Goal: Book appointment/travel/reservation

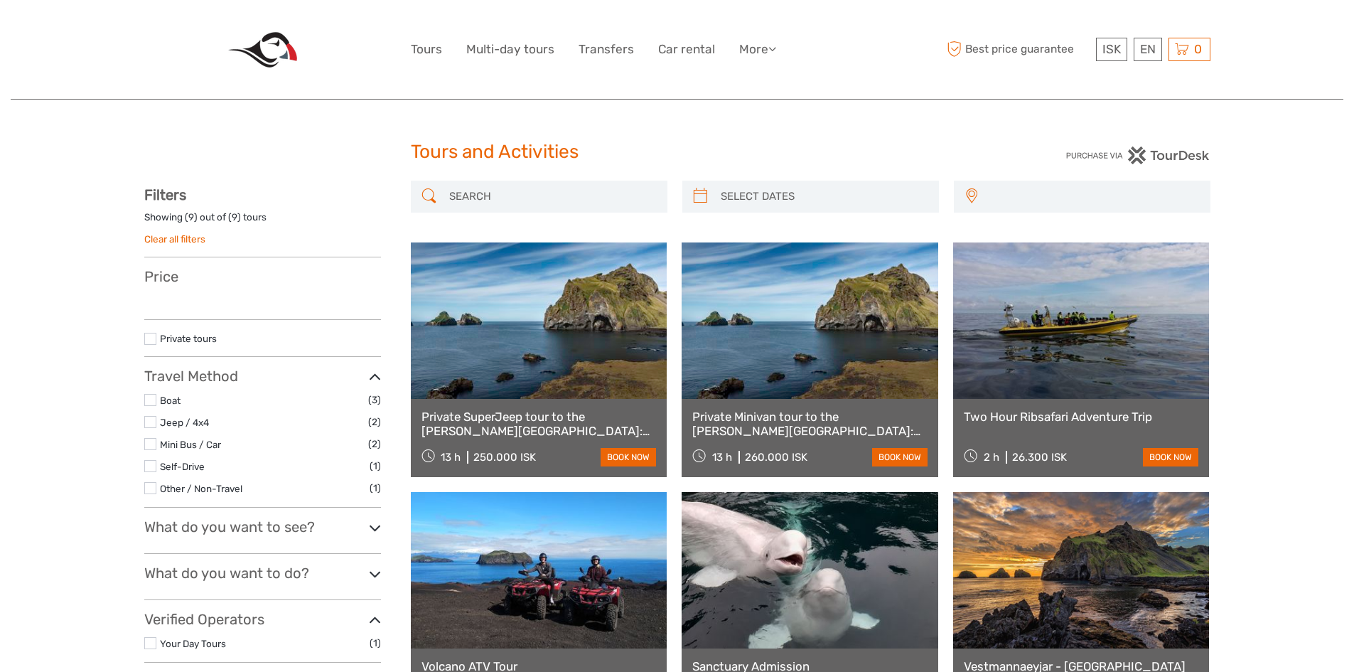
select select
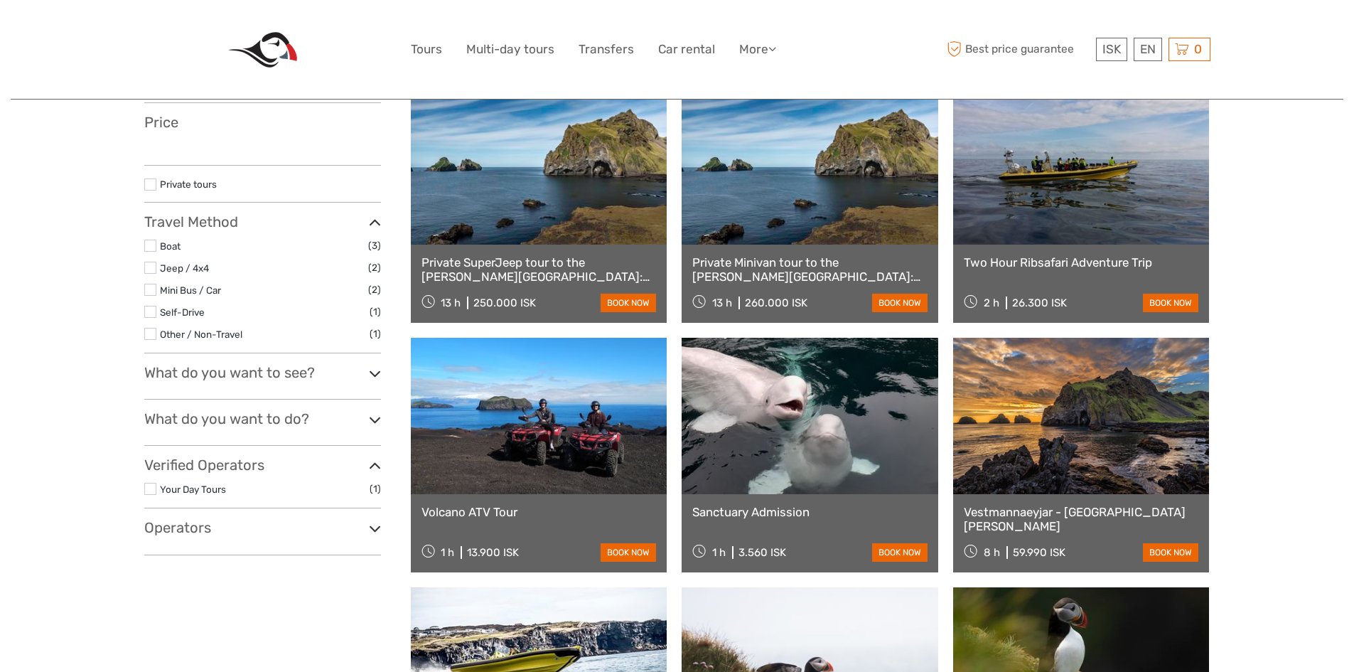
scroll to position [355, 0]
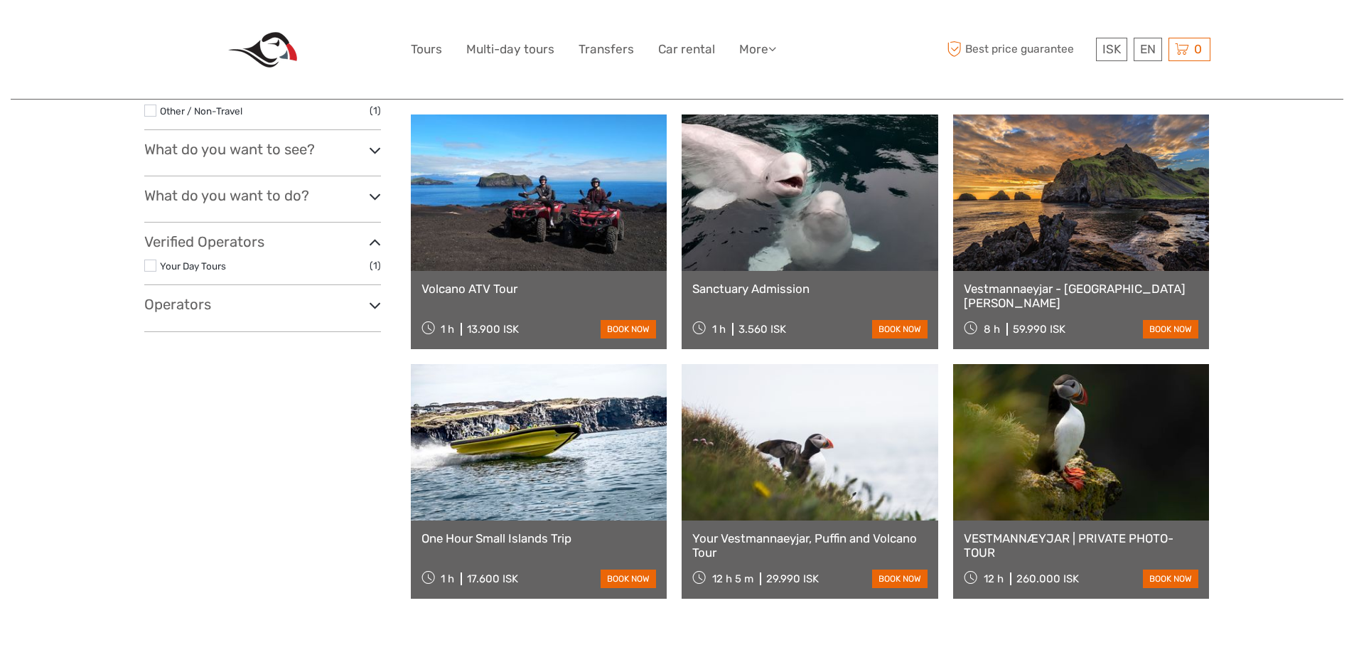
select select
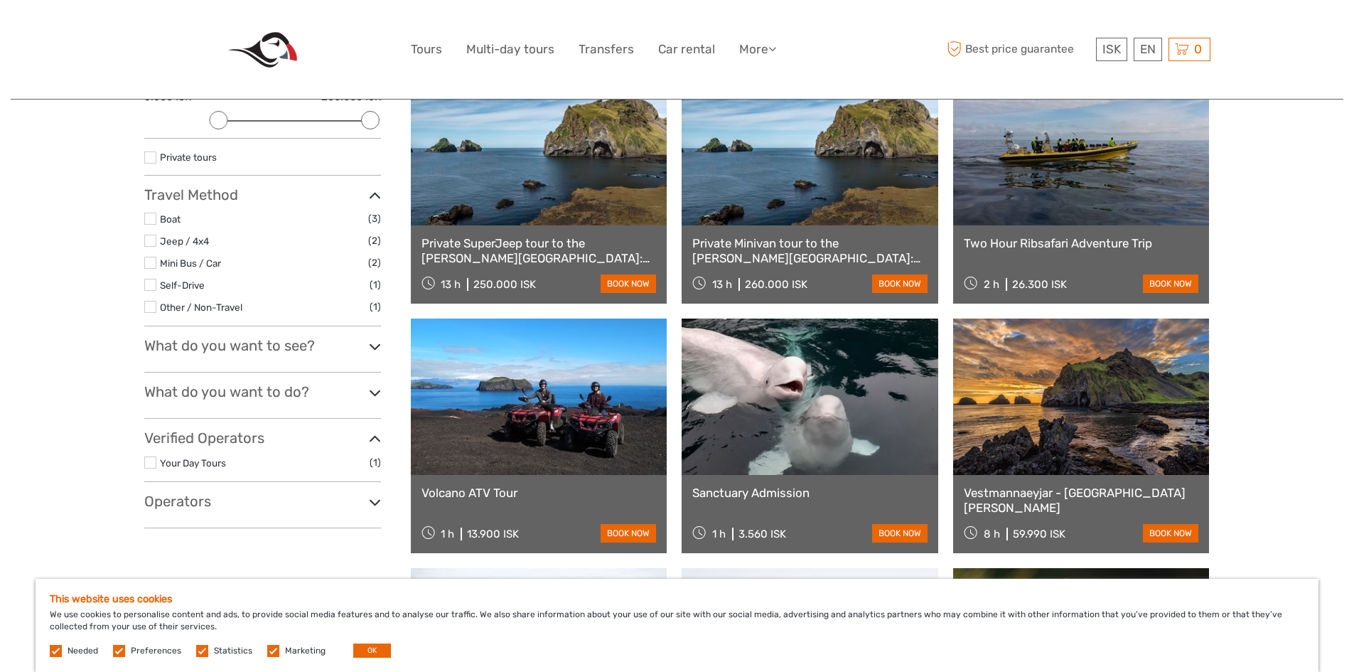
scroll to position [0, 0]
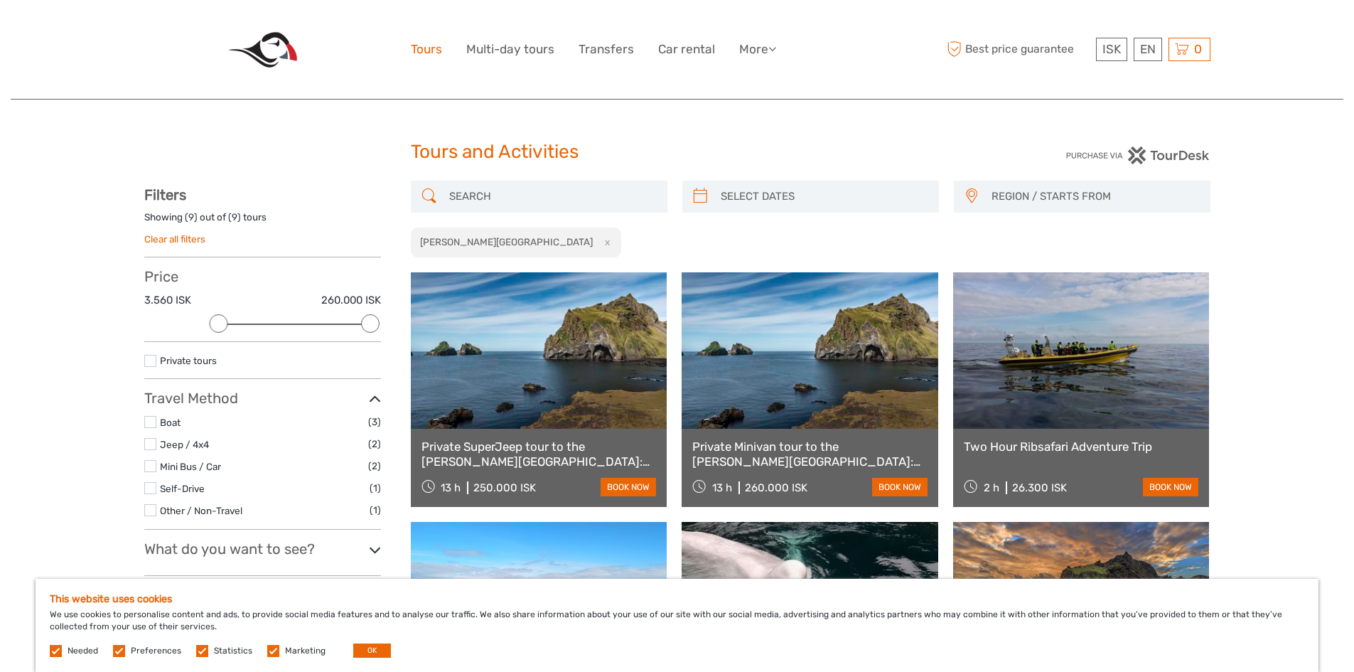
click at [429, 45] on link "Tours" at bounding box center [426, 49] width 31 height 21
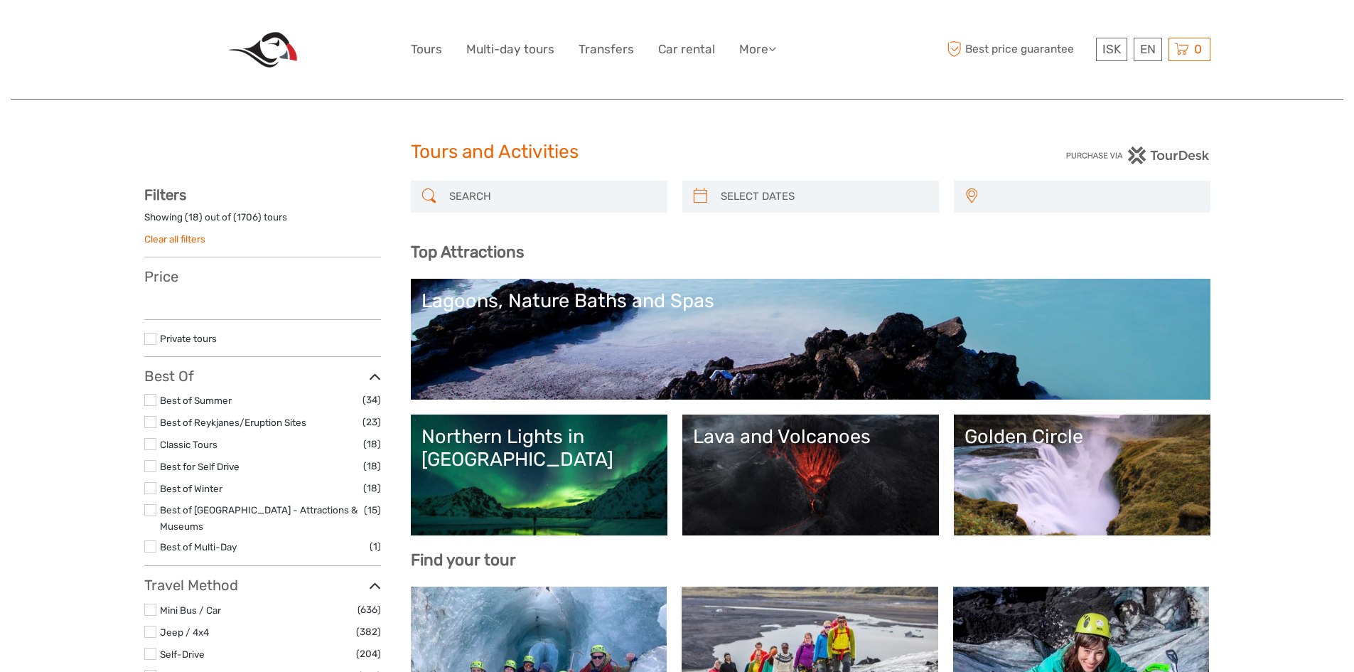
select select
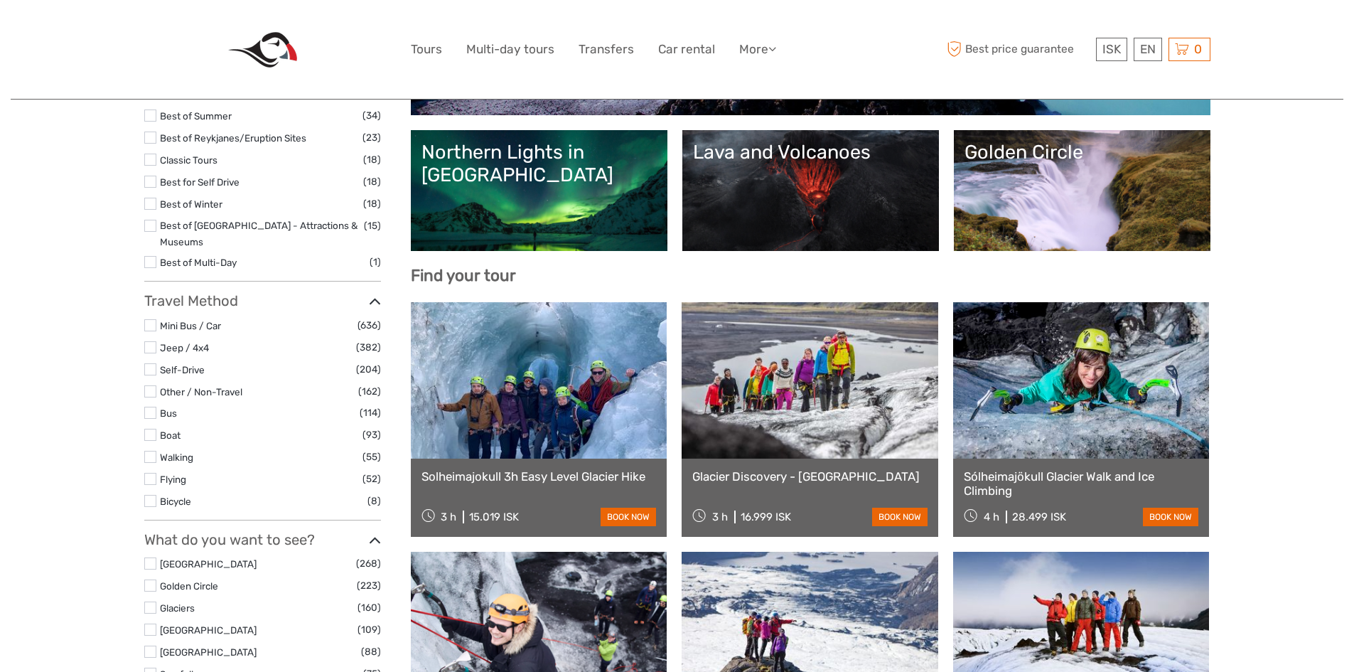
select select
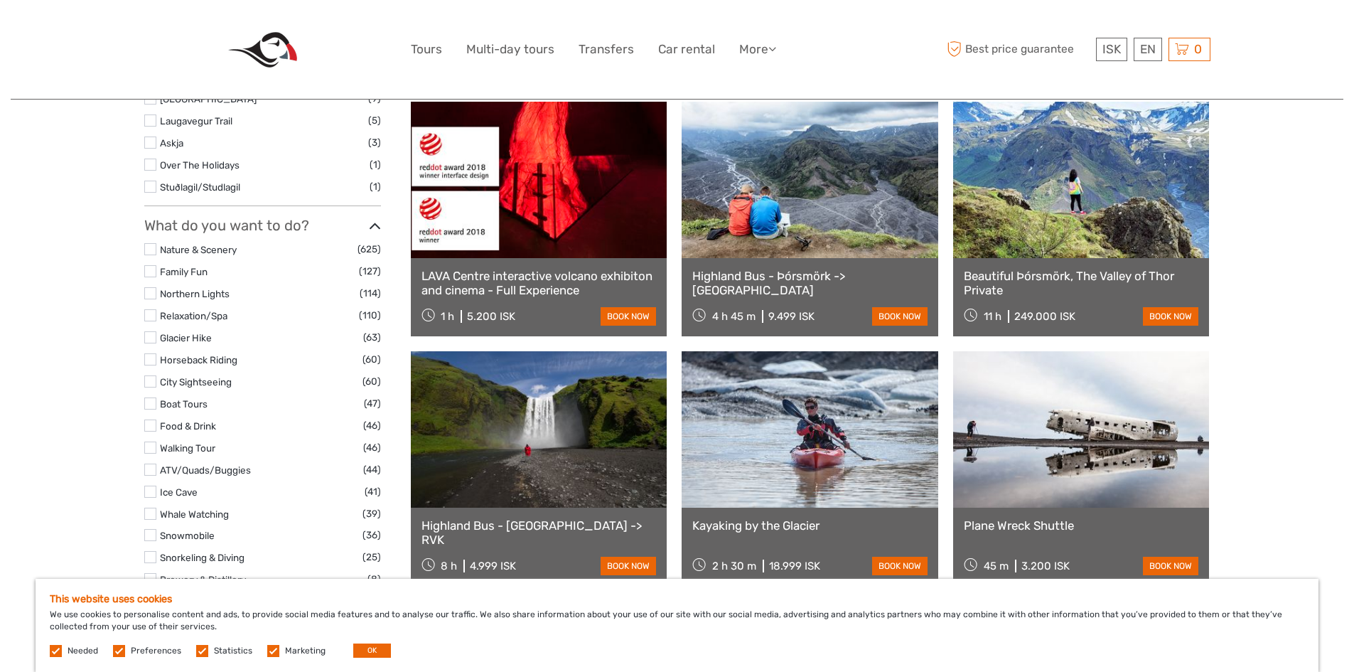
scroll to position [1351, 0]
